Goal: Task Accomplishment & Management: Manage account settings

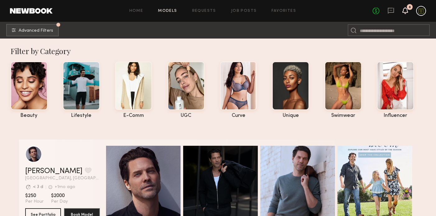
click at [407, 11] on icon at bounding box center [405, 10] width 5 height 4
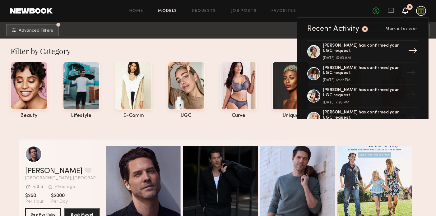
click at [349, 46] on div "[PERSON_NAME] has confirmed your UGC request." at bounding box center [363, 48] width 81 height 11
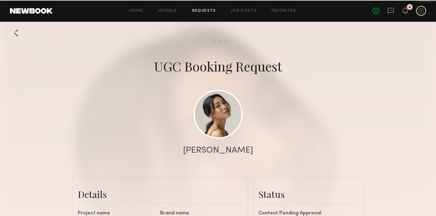
scroll to position [442, 0]
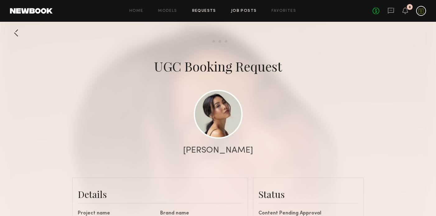
click at [247, 10] on link "Job Posts" at bounding box center [244, 11] width 26 height 4
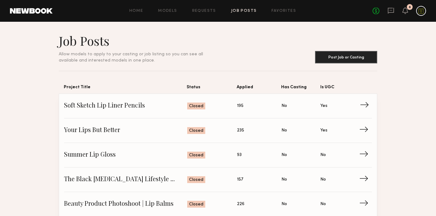
click at [231, 110] on span "Status: Closed" at bounding box center [212, 105] width 50 height 9
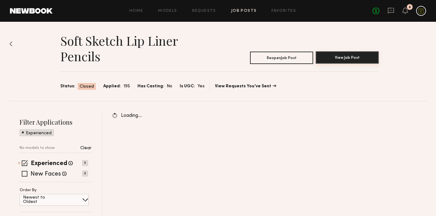
click at [342, 56] on button "View Job Post" at bounding box center [347, 57] width 63 height 12
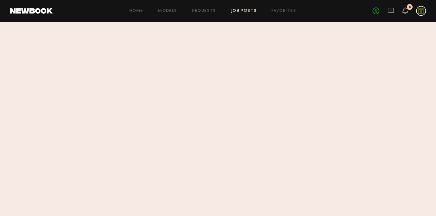
click at [248, 115] on common-react-bridge at bounding box center [218, 119] width 436 height 195
click at [248, 9] on link "Job Posts" at bounding box center [244, 11] width 26 height 4
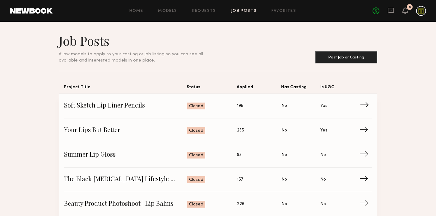
click at [153, 108] on span "Soft Sketch Lip Liner Pencils" at bounding box center [125, 105] width 123 height 9
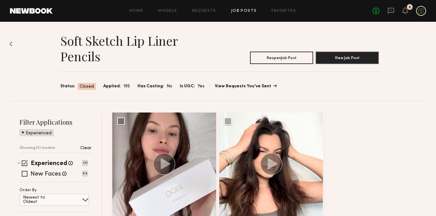
click at [245, 85] on link "View Requests You’ve Sent" at bounding box center [245, 86] width 61 height 4
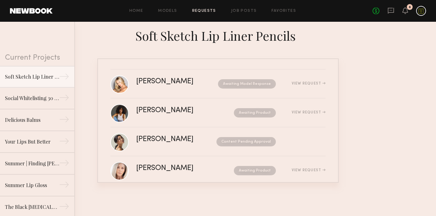
scroll to position [42, 0]
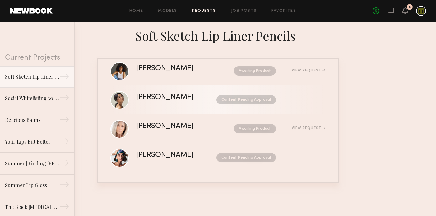
click at [186, 102] on div "[PERSON_NAME] Content Pending Approval" at bounding box center [231, 100] width 190 height 12
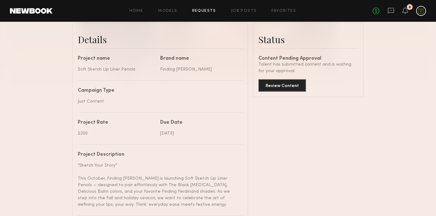
scroll to position [169, 0]
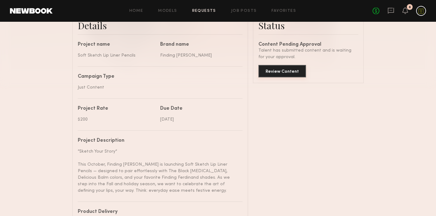
click at [272, 71] on button "Review Content" at bounding box center [283, 71] width 48 height 12
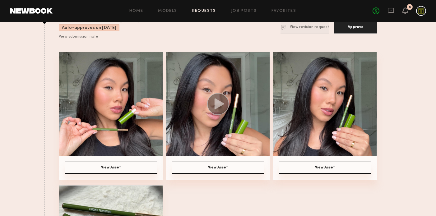
scroll to position [59, 0]
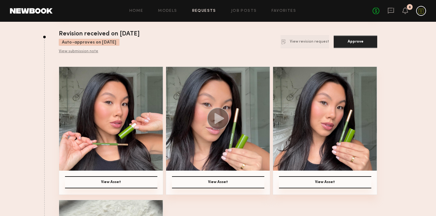
click at [133, 132] on img at bounding box center [111, 119] width 104 height 104
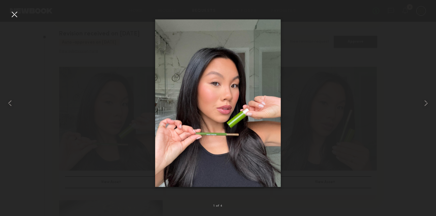
click at [311, 133] on div at bounding box center [218, 103] width 436 height 186
click at [430, 103] on common-icon at bounding box center [427, 103] width 10 height 10
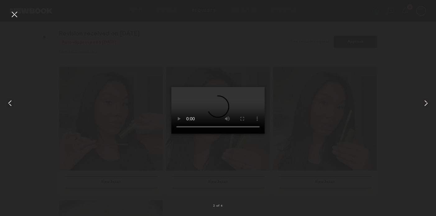
click at [426, 103] on common-icon at bounding box center [427, 103] width 10 height 10
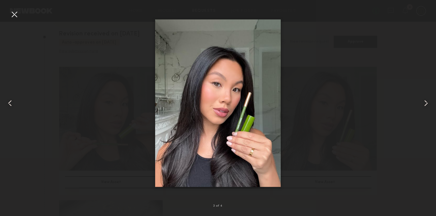
click at [366, 153] on div at bounding box center [218, 103] width 436 height 186
click at [15, 16] on div at bounding box center [14, 14] width 10 height 10
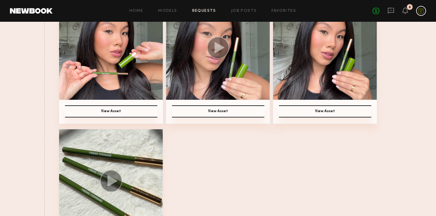
scroll to position [149, 0]
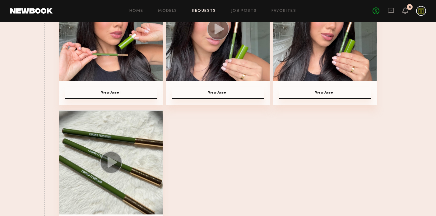
click at [149, 149] on img at bounding box center [111, 163] width 104 height 104
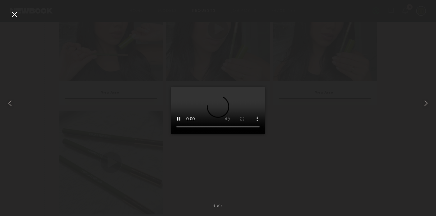
click at [14, 12] on div at bounding box center [14, 14] width 10 height 10
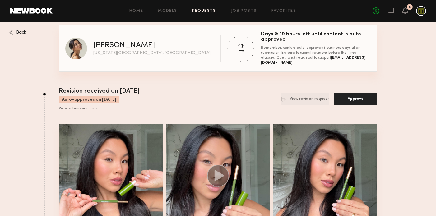
scroll to position [0, 0]
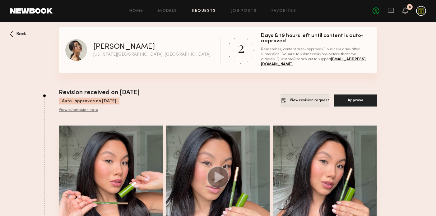
click at [305, 101] on button "View revision request" at bounding box center [305, 100] width 49 height 13
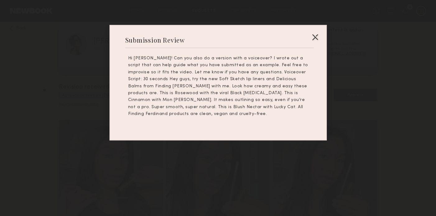
scroll to position [8, 0]
click at [314, 36] on div at bounding box center [315, 37] width 10 height 10
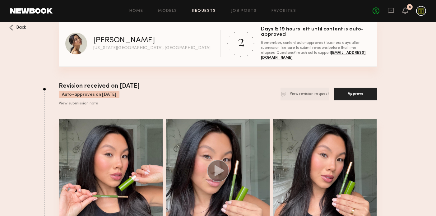
scroll to position [0, 0]
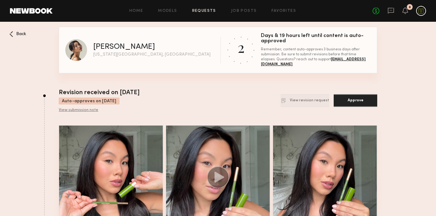
click at [90, 108] on div "View submission note" at bounding box center [99, 110] width 81 height 5
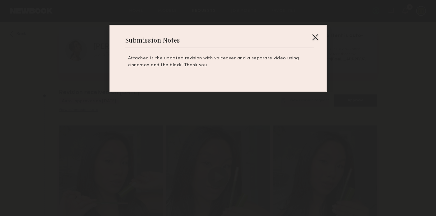
click at [317, 36] on div at bounding box center [315, 37] width 10 height 10
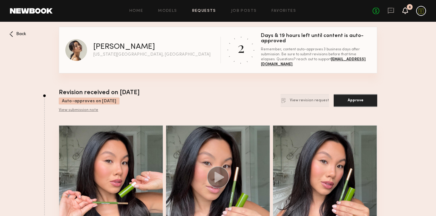
click at [406, 12] on icon at bounding box center [405, 10] width 5 height 4
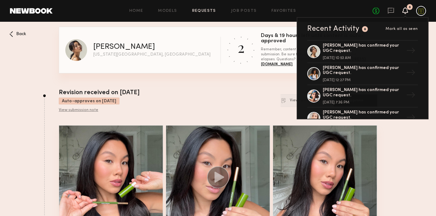
click at [406, 12] on icon at bounding box center [405, 10] width 5 height 4
